Goal: Task Accomplishment & Management: Complete application form

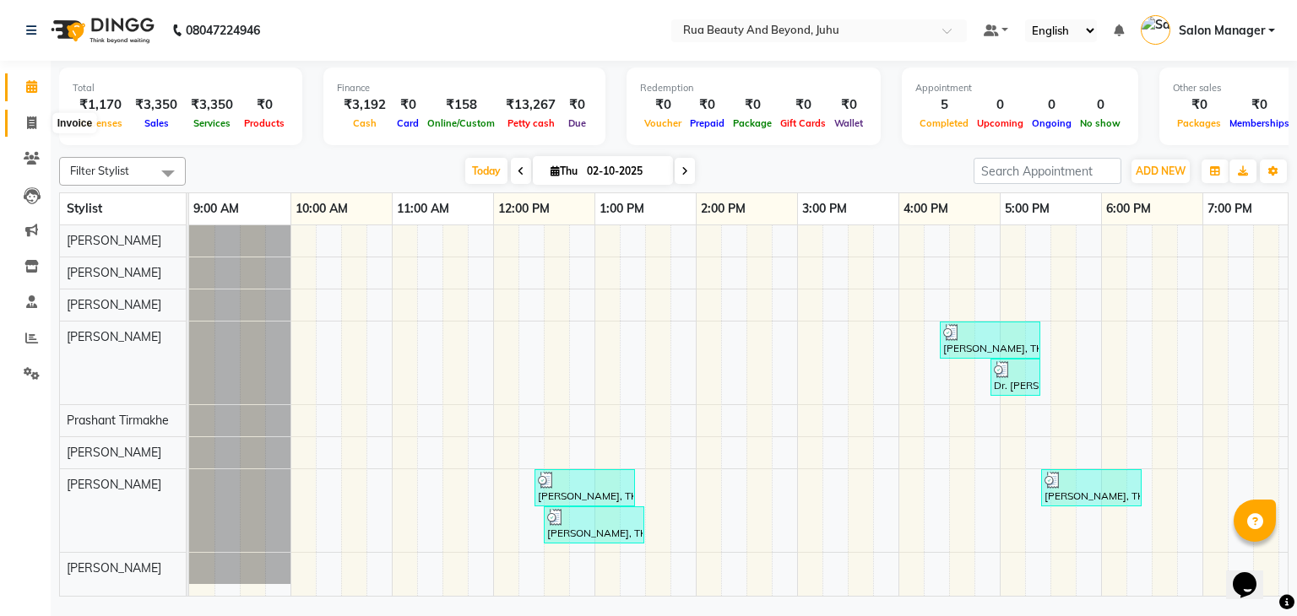
drag, startPoint x: 0, startPoint y: 0, endPoint x: 30, endPoint y: 123, distance: 127.0
click at [30, 123] on icon at bounding box center [31, 123] width 9 height 13
select select "8774"
select select "service"
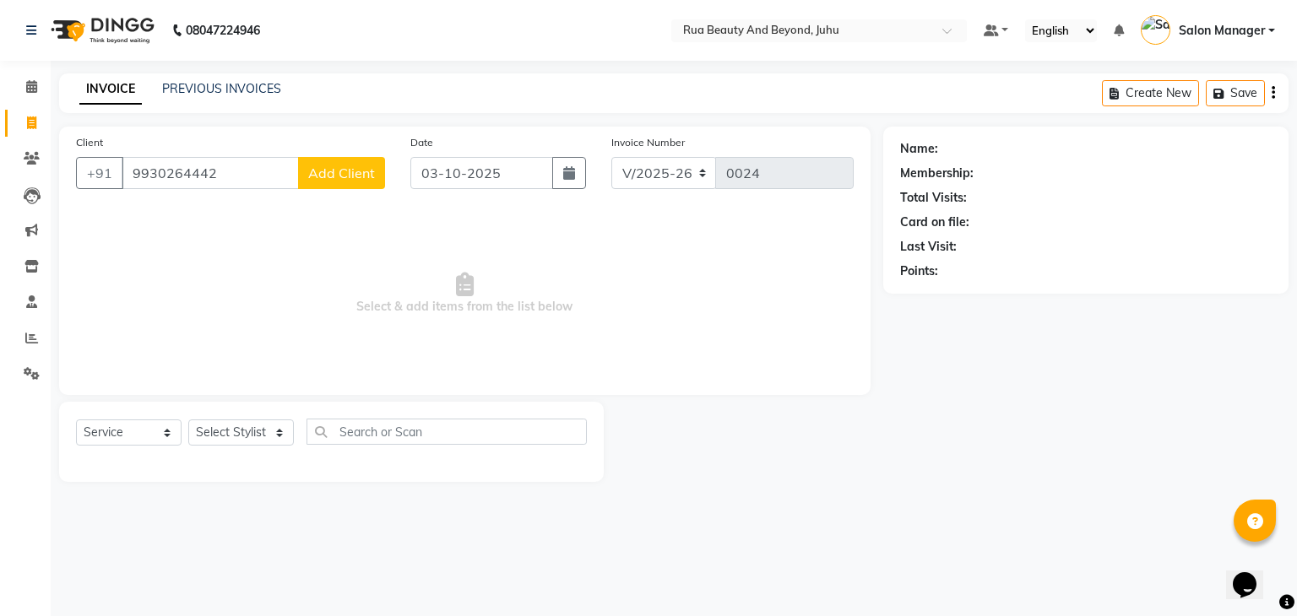
type input "9930264442"
click at [330, 166] on span "Add Client" at bounding box center [341, 173] width 67 height 17
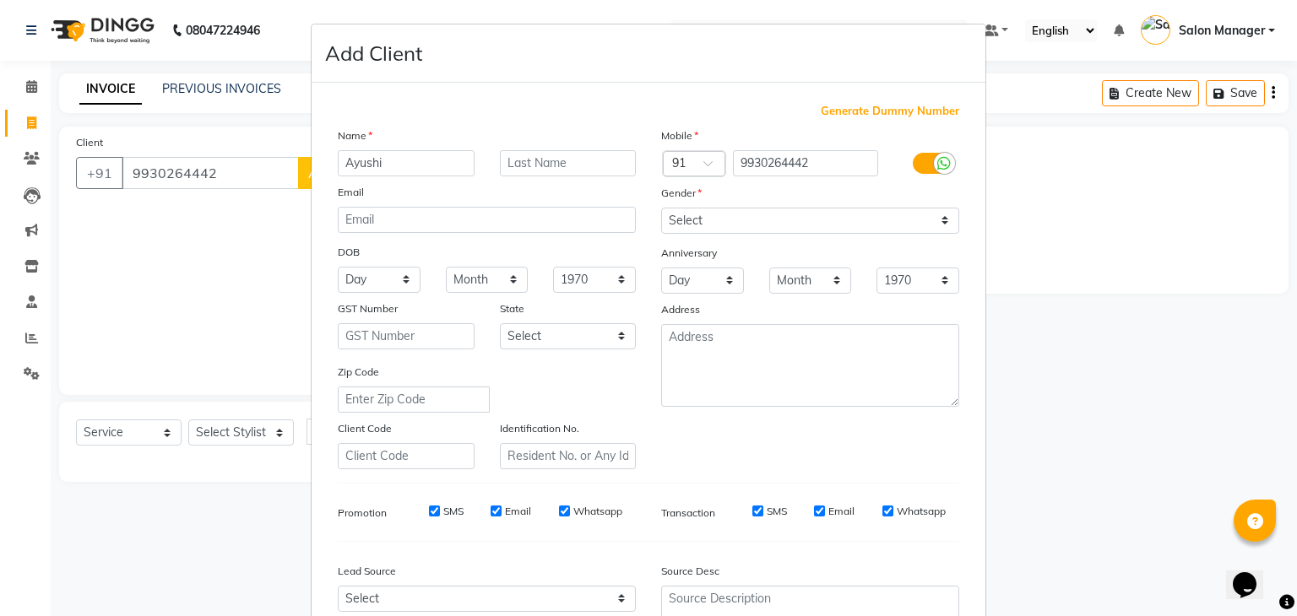
type input "Ayushi"
click at [706, 227] on select "Select [DEMOGRAPHIC_DATA] [DEMOGRAPHIC_DATA] Other Prefer Not To Say" at bounding box center [810, 221] width 298 height 26
select select "[DEMOGRAPHIC_DATA]"
click at [661, 209] on select "Select [DEMOGRAPHIC_DATA] [DEMOGRAPHIC_DATA] Other Prefer Not To Say" at bounding box center [810, 221] width 298 height 26
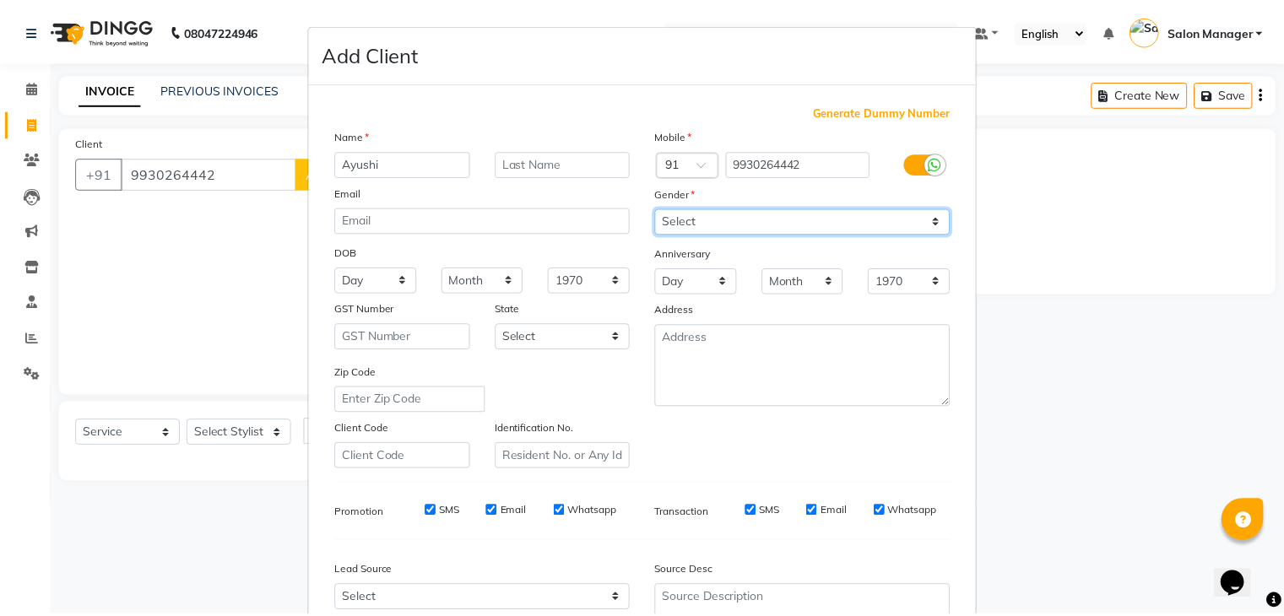
scroll to position [171, 0]
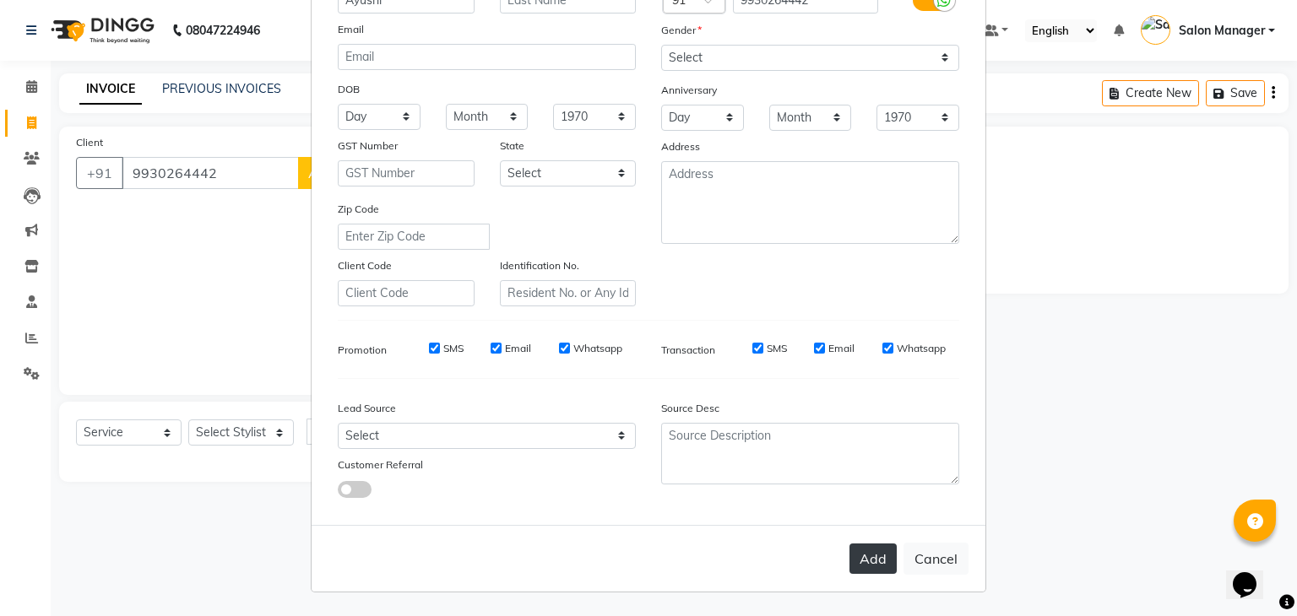
click at [872, 569] on button "Add" at bounding box center [872, 559] width 47 height 30
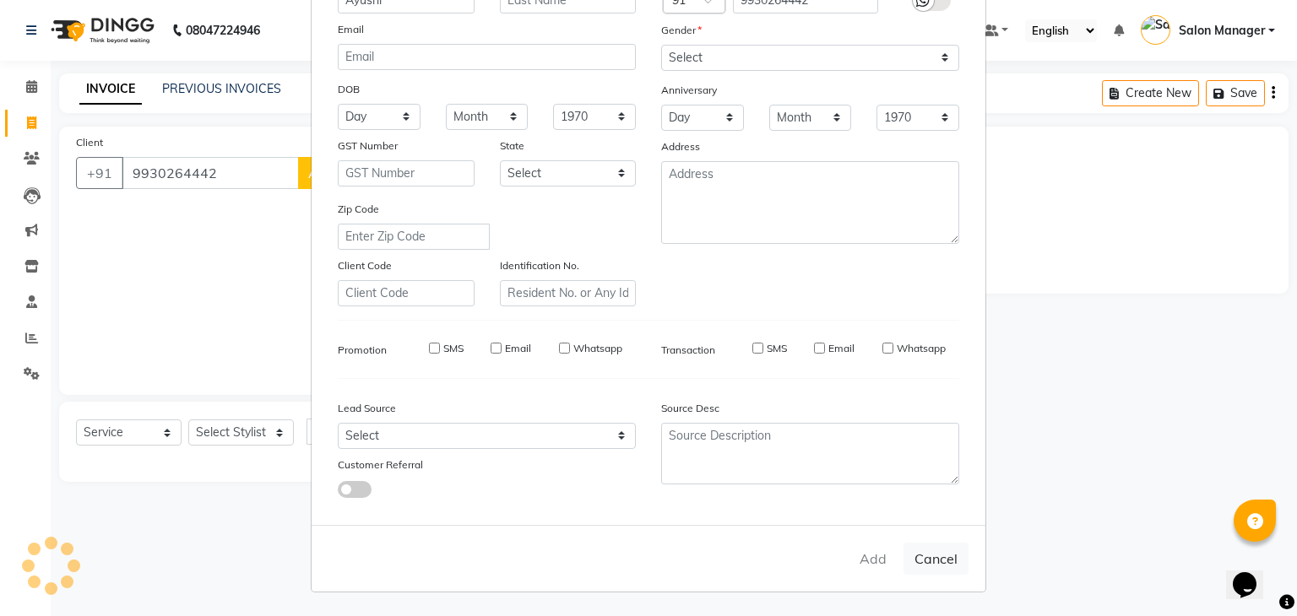
select select
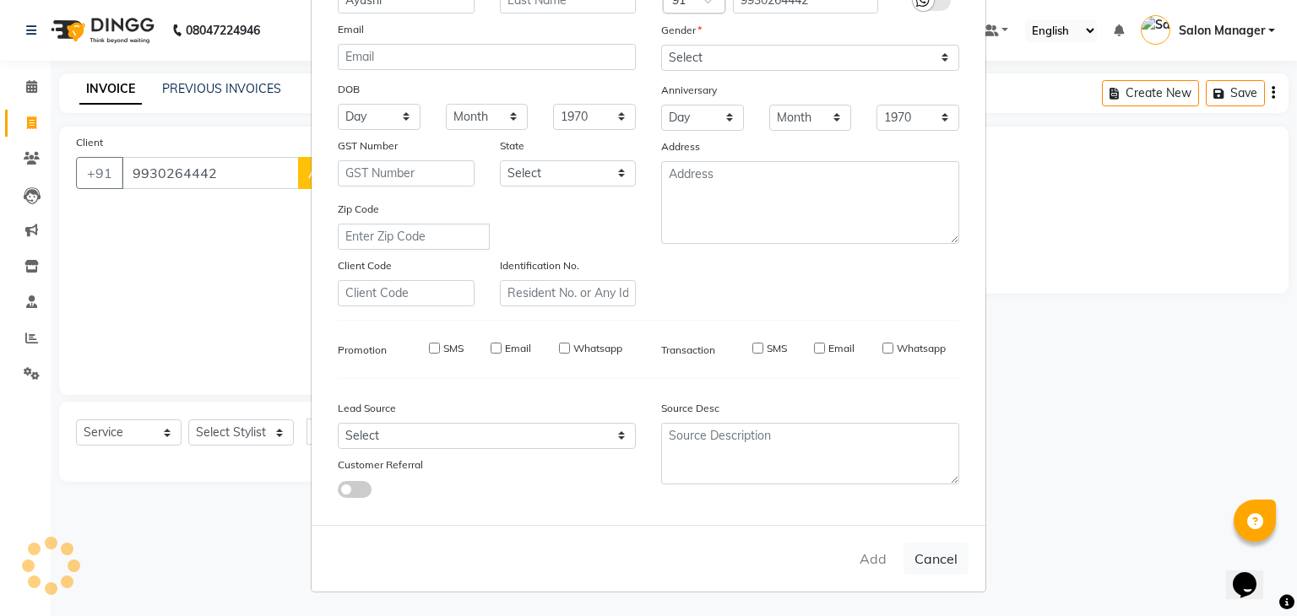
select select
checkbox input "false"
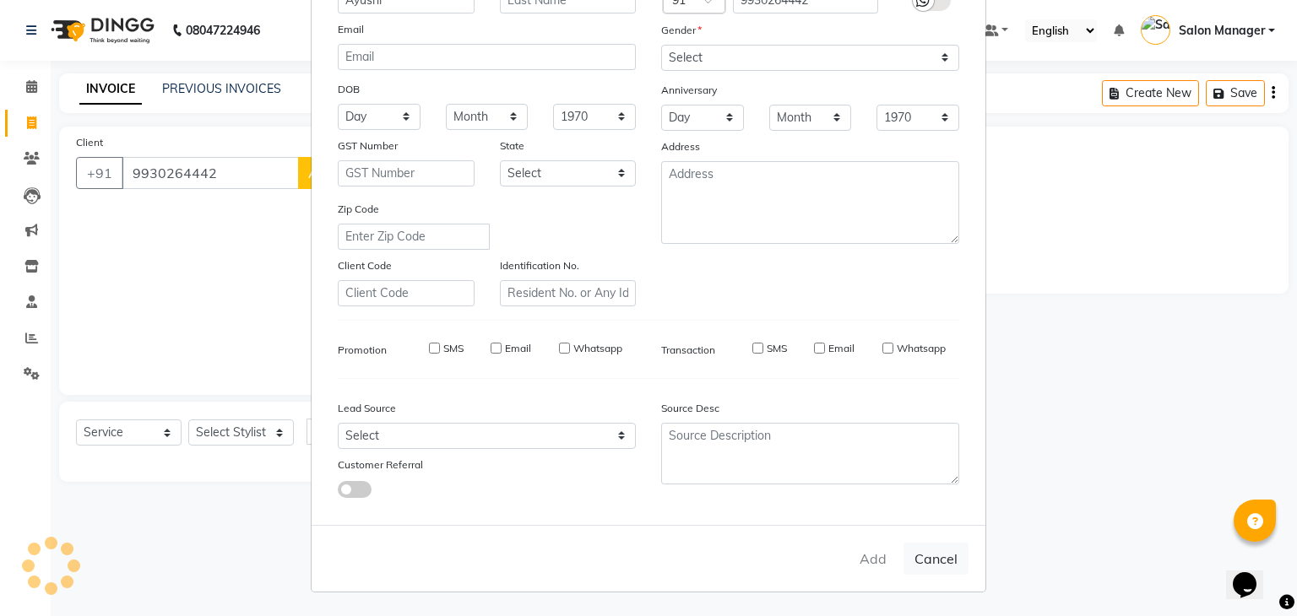
checkbox input "false"
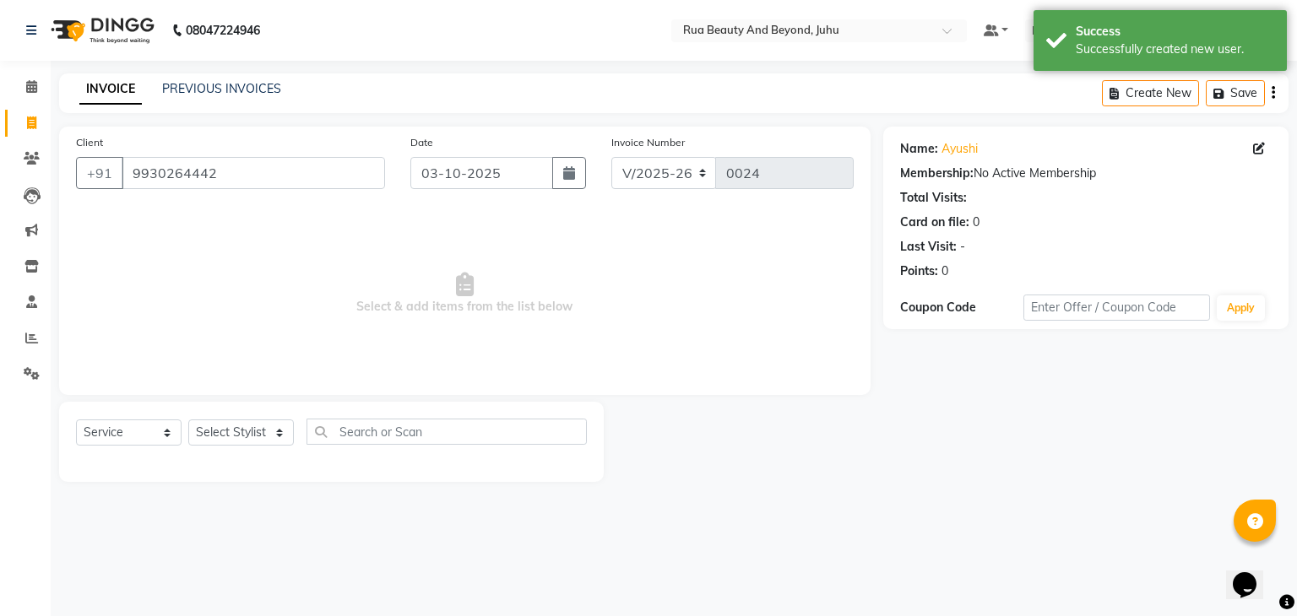
click at [236, 450] on div "Select Service Product Membership Package Voucher Prepaid Gift Card Select Styl…" at bounding box center [331, 439] width 511 height 40
click at [243, 428] on select "Select Stylist [PERSON_NAME] [PERSON_NAME] [PERSON_NAME] [PERSON_NAME] [PERSON_…" at bounding box center [241, 433] width 106 height 26
select select "92110"
click at [188, 421] on select "Select Stylist [PERSON_NAME] [PERSON_NAME] [PERSON_NAME] [PERSON_NAME] [PERSON_…" at bounding box center [241, 433] width 106 height 26
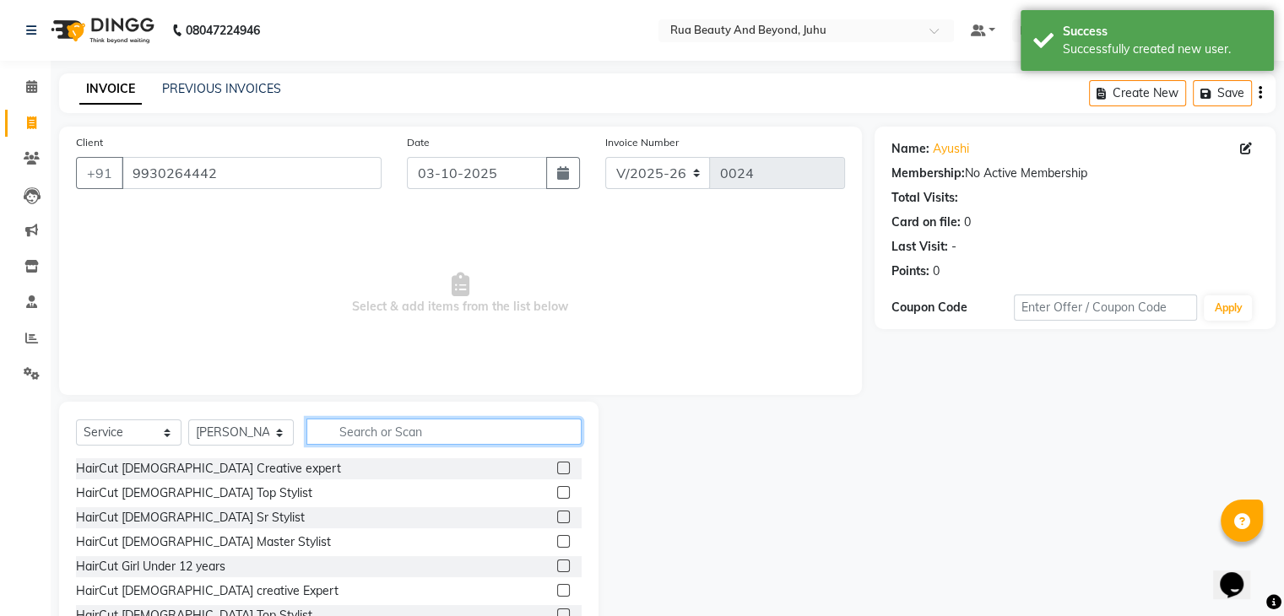
click at [446, 430] on input "text" at bounding box center [444, 432] width 275 height 26
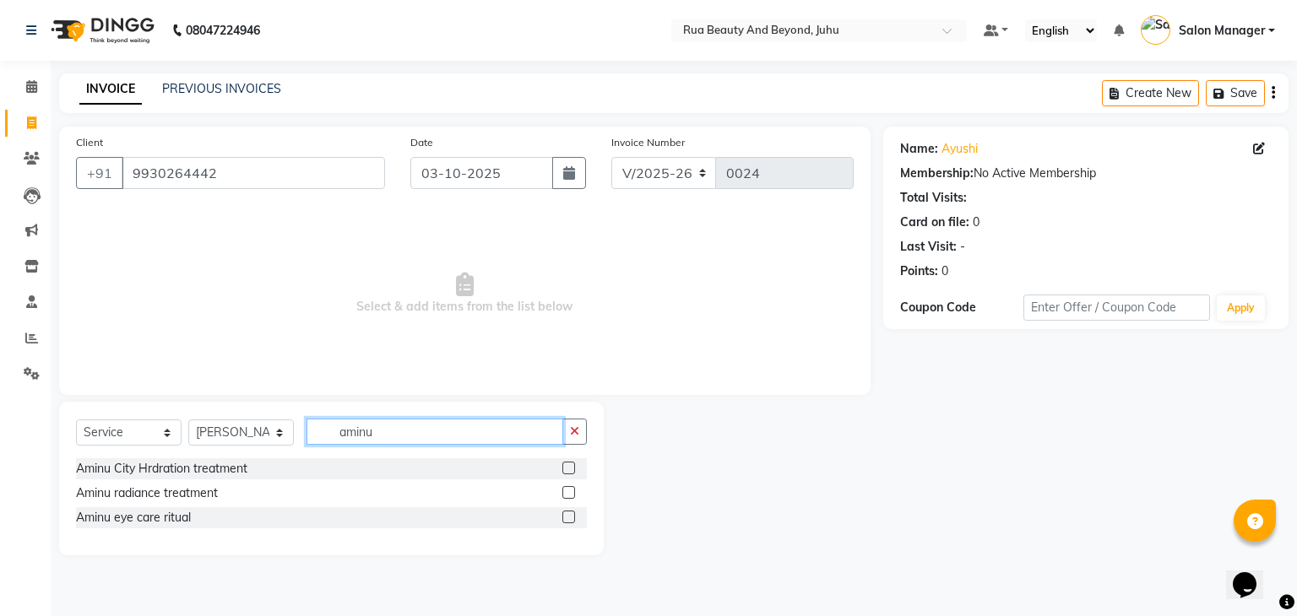
type input "aminu"
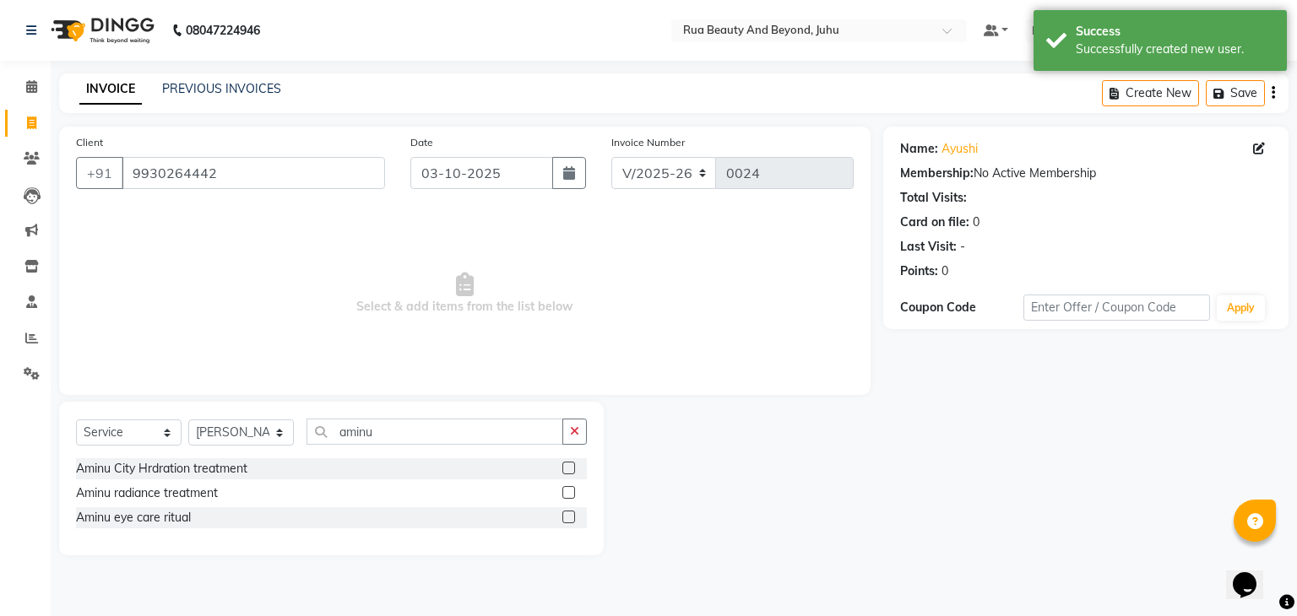
click at [573, 490] on label at bounding box center [568, 492] width 13 height 13
click at [573, 490] on input "checkbox" at bounding box center [567, 493] width 11 height 11
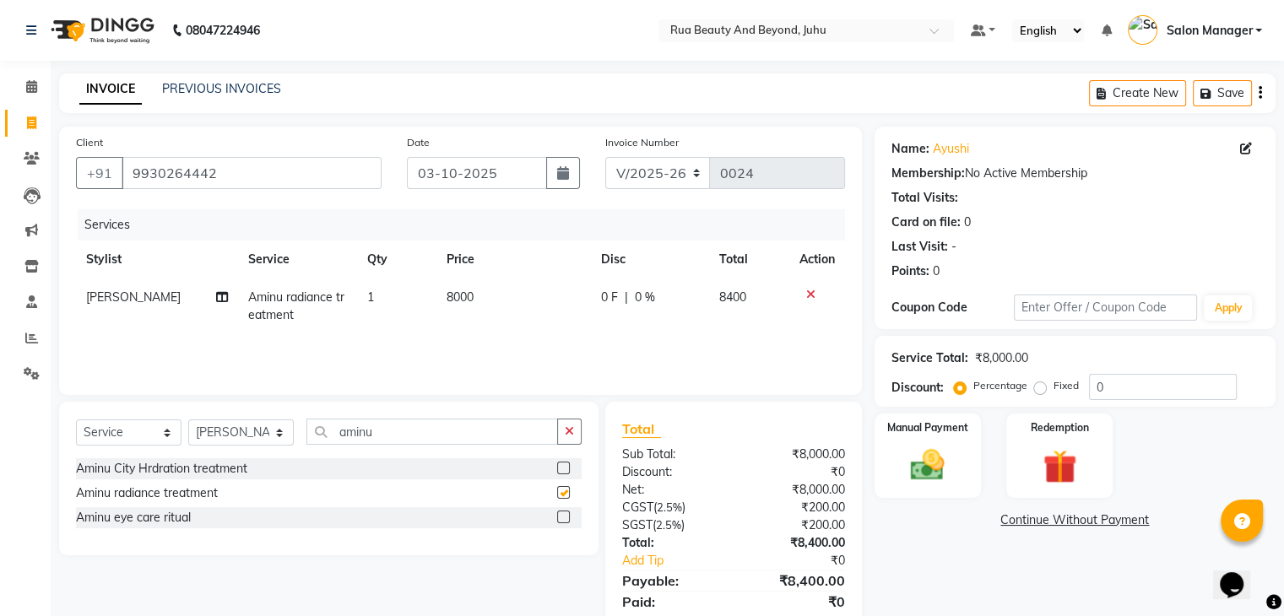
checkbox input "false"
click at [247, 434] on select "Select Stylist [PERSON_NAME] [PERSON_NAME] [PERSON_NAME] [PERSON_NAME] [PERSON_…" at bounding box center [241, 433] width 106 height 26
select select "92113"
click at [188, 421] on select "Select Stylist [PERSON_NAME] [PERSON_NAME] [PERSON_NAME] [PERSON_NAME] [PERSON_…" at bounding box center [241, 433] width 106 height 26
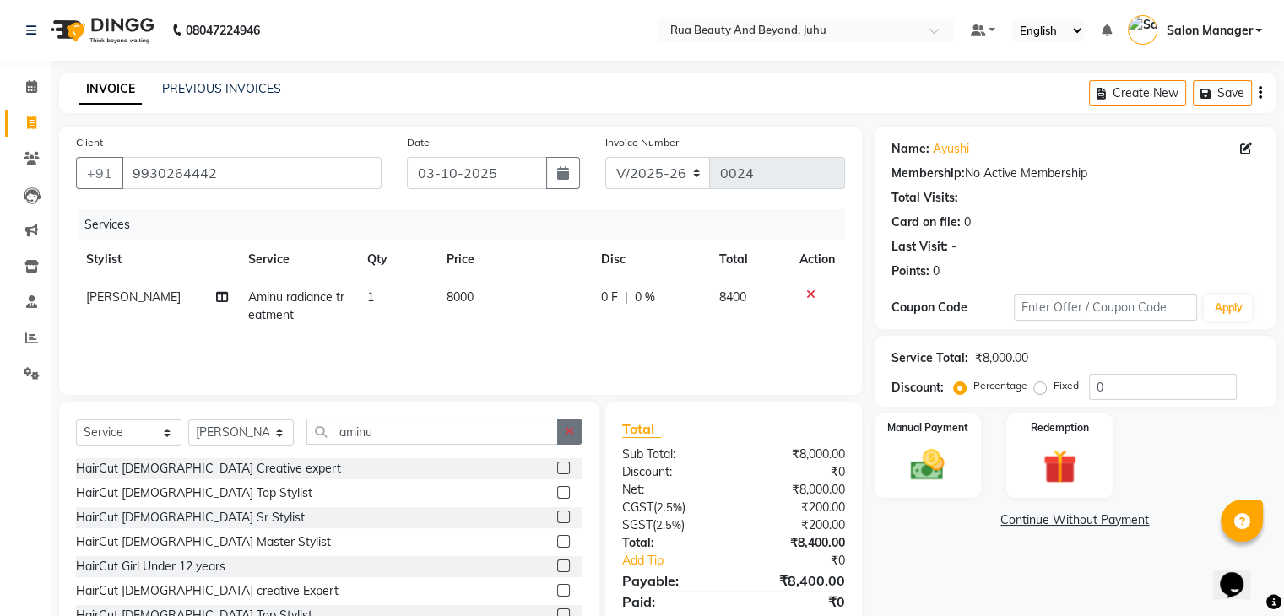
click at [575, 434] on button "button" at bounding box center [569, 432] width 24 height 26
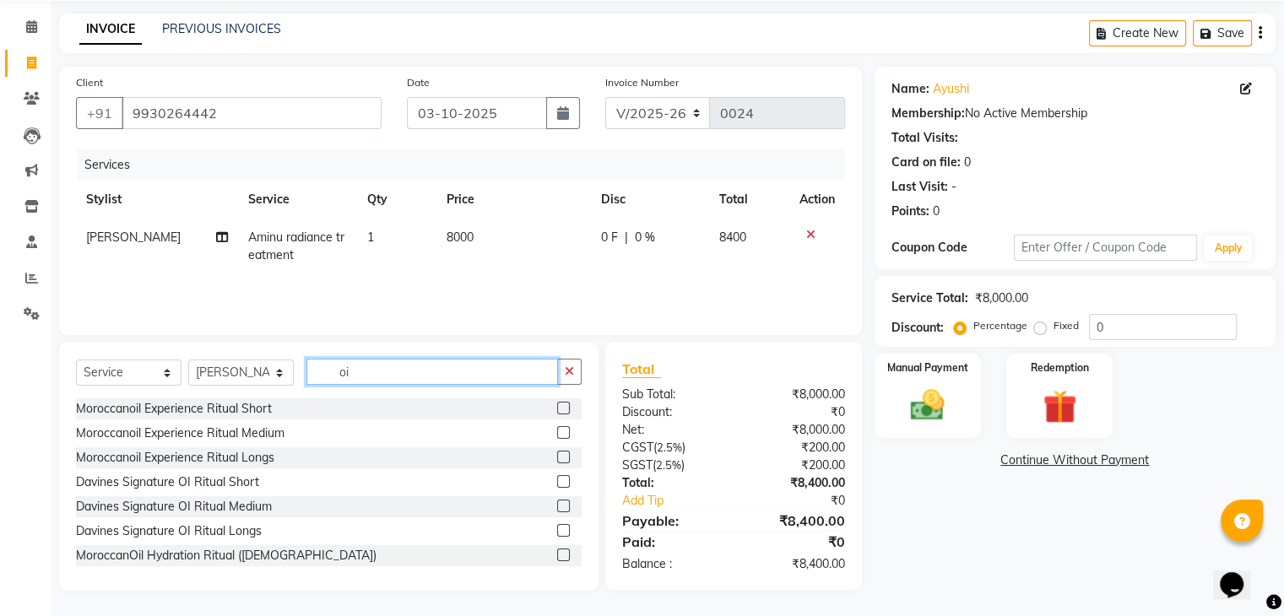
scroll to position [138, 0]
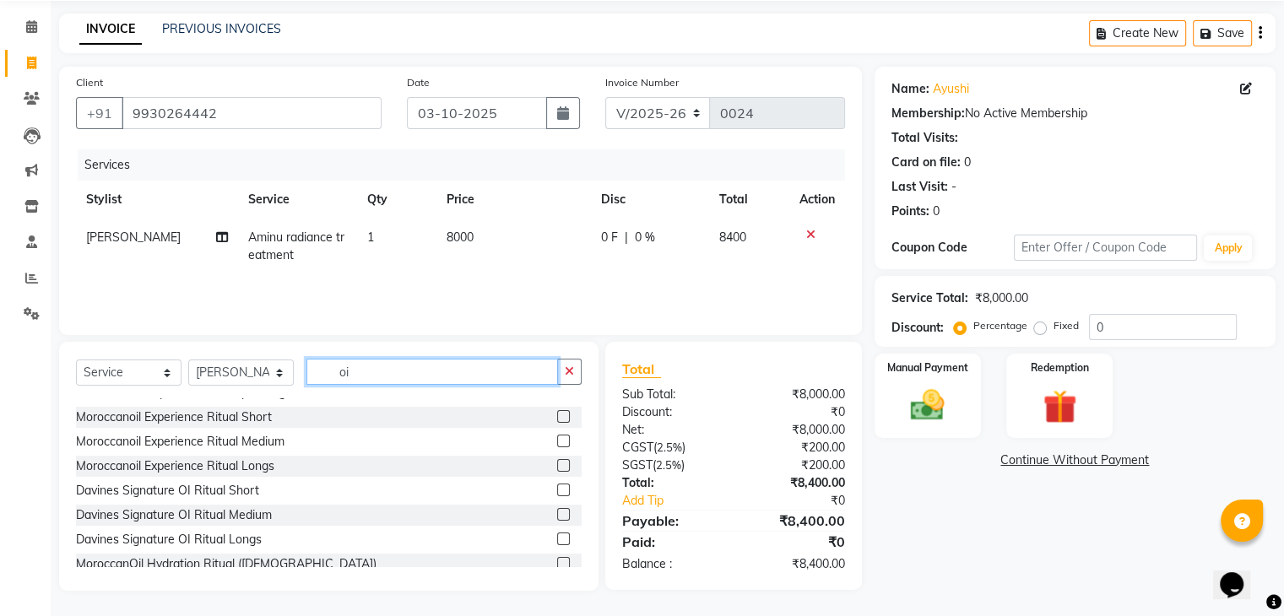
type input "oi"
click at [557, 541] on label at bounding box center [563, 539] width 13 height 13
click at [557, 541] on input "checkbox" at bounding box center [562, 540] width 11 height 11
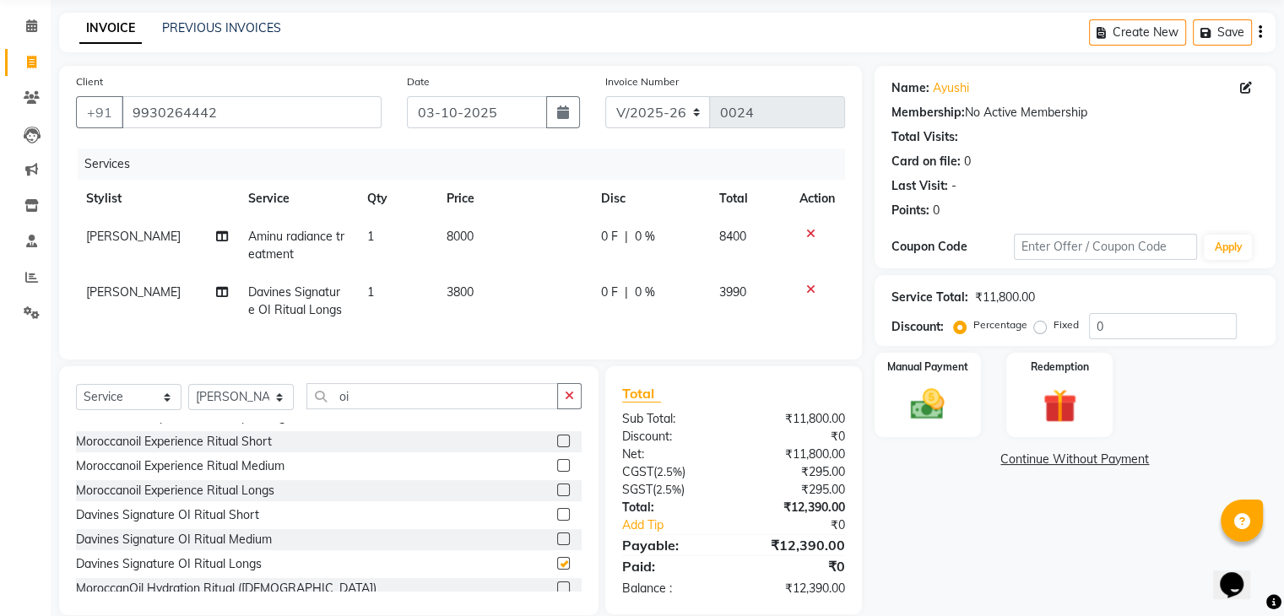
checkbox input "false"
click at [470, 287] on span "3800" at bounding box center [460, 292] width 27 height 15
select select "92113"
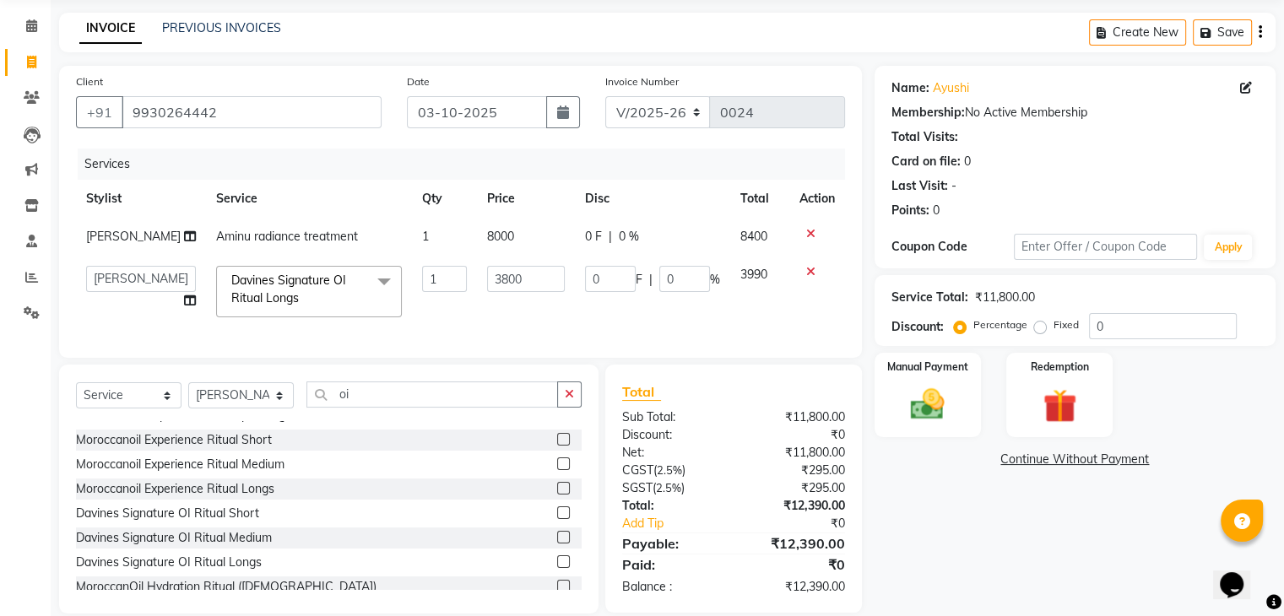
click at [487, 287] on input "3800" at bounding box center [526, 279] width 78 height 26
type input "4000"
click at [586, 327] on tr "[PERSON_NAME] [PERSON_NAME] [PERSON_NAME] [PERSON_NAME] [PERSON_NAME] Tirmakhe …" at bounding box center [460, 292] width 769 height 72
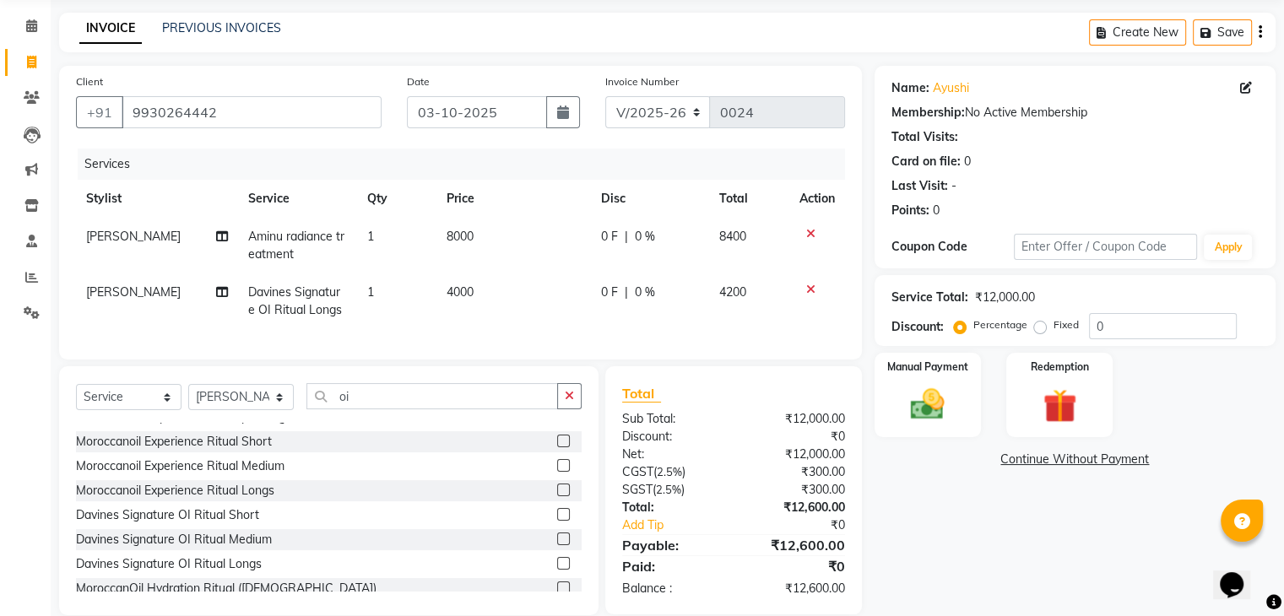
scroll to position [99, 0]
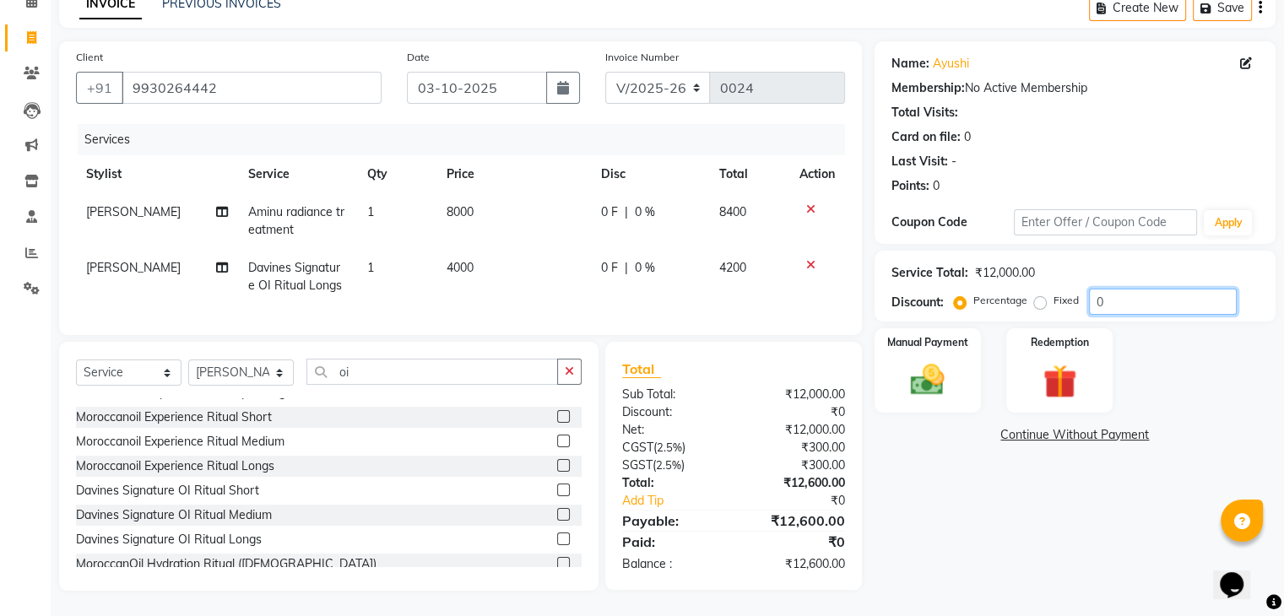
click at [1120, 289] on input "0" at bounding box center [1163, 302] width 148 height 26
type input "30"
